Goal: Find specific page/section: Find specific page/section

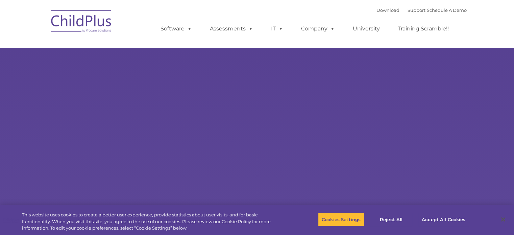
select select "MEDIUM"
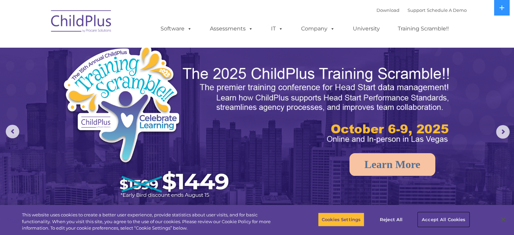
click at [438, 215] on button "Accept All Cookies" at bounding box center [443, 219] width 51 height 14
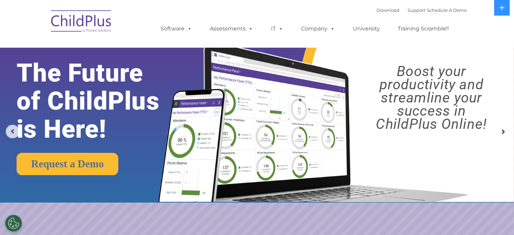
click at [505, 129] on rs-arrow at bounding box center [504, 132] width 14 height 14
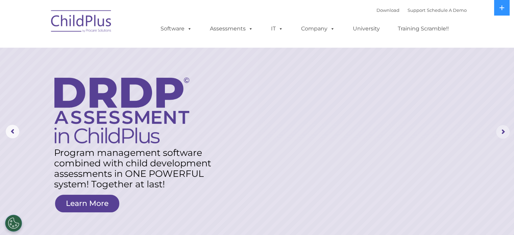
click at [505, 129] on rs-arrow at bounding box center [504, 132] width 14 height 14
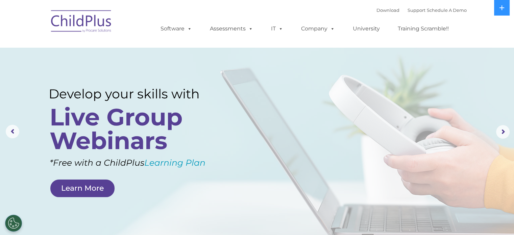
click at [87, 18] on img at bounding box center [82, 22] width 68 height 34
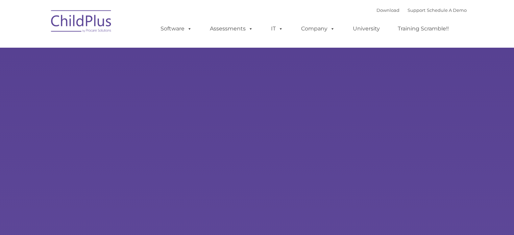
type input ""
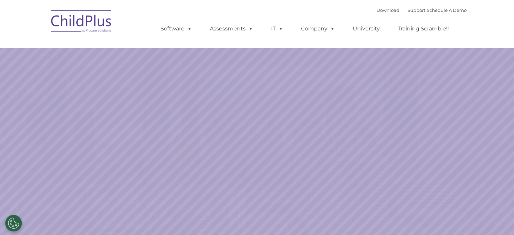
select select "MEDIUM"
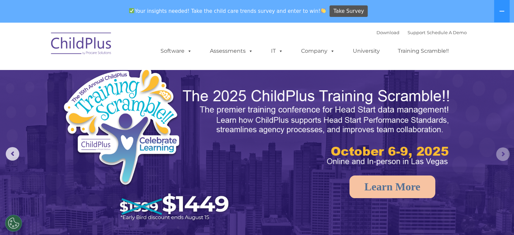
click at [505, 158] on rs-arrow at bounding box center [504, 154] width 14 height 14
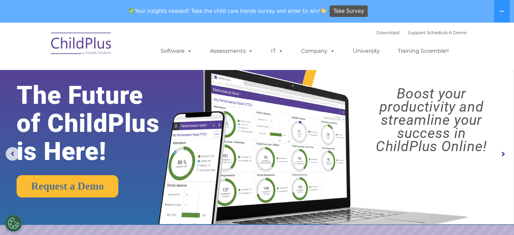
click at [505, 158] on rs-arrow at bounding box center [504, 154] width 14 height 14
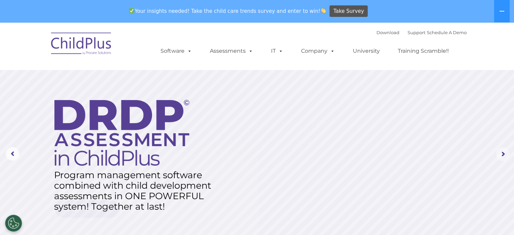
click at [505, 158] on rs-arrow at bounding box center [504, 154] width 14 height 14
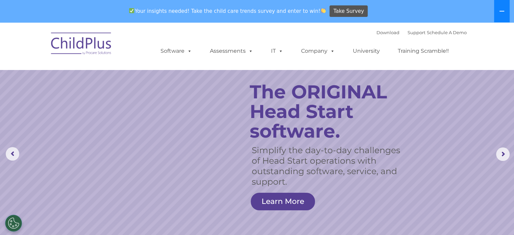
click at [501, 12] on icon at bounding box center [502, 10] width 5 height 5
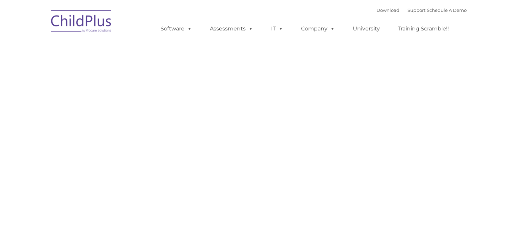
type input ""
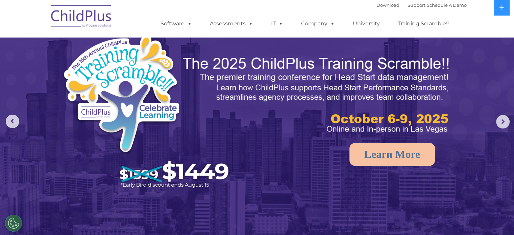
click at [97, 20] on img at bounding box center [82, 17] width 68 height 34
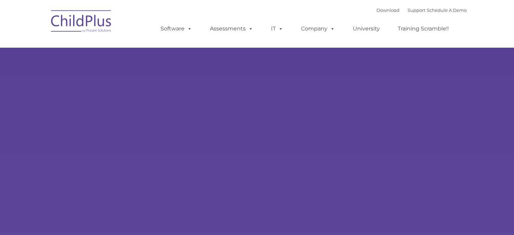
type input ""
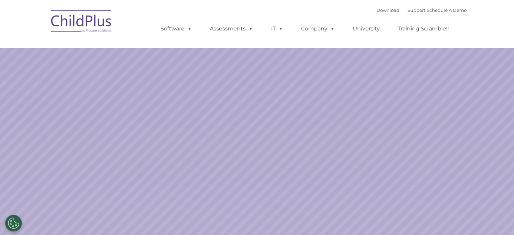
select select "MEDIUM"
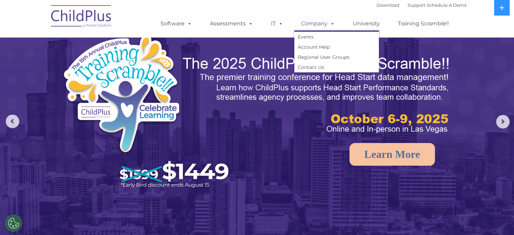
click at [330, 27] on span at bounding box center [331, 23] width 7 height 6
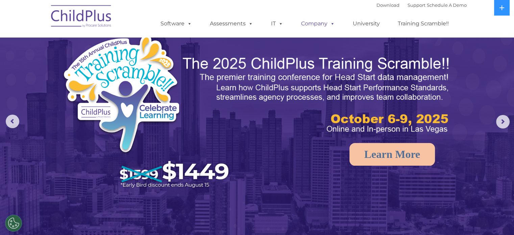
click at [330, 27] on span at bounding box center [331, 23] width 7 height 6
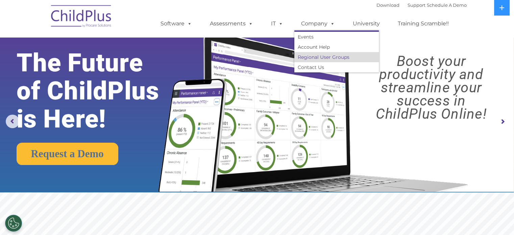
click at [325, 57] on link "Regional User Groups" at bounding box center [337, 57] width 85 height 10
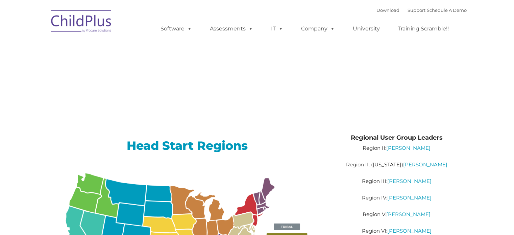
type input ""
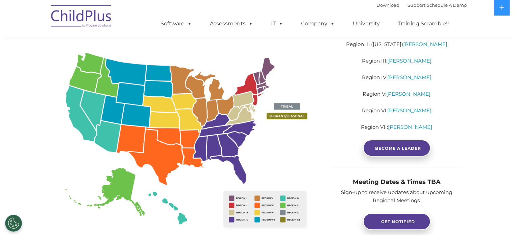
scroll to position [110, 0]
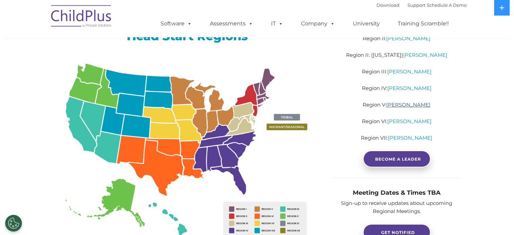
click at [415, 104] on link "[PERSON_NAME]" at bounding box center [409, 104] width 44 height 6
